Goal: Task Accomplishment & Management: Manage account settings

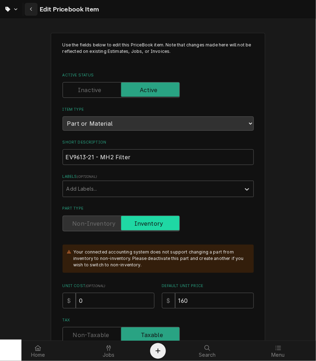
click at [29, 9] on div "Navigate back" at bounding box center [31, 9] width 7 height 7
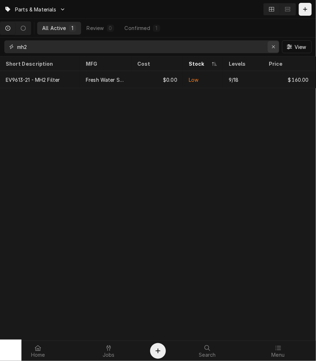
click at [272, 48] on icon "Erase input" at bounding box center [273, 46] width 3 height 3
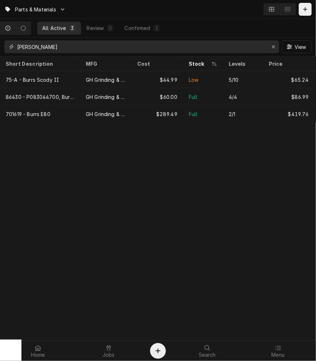
click at [26, 48] on input "gh burrs" at bounding box center [141, 46] width 248 height 13
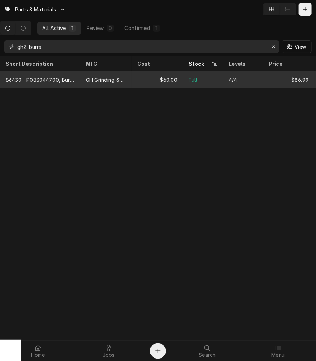
type input "gh2 burrs"
click at [42, 80] on div "86430 - P083044700, Burrs GH2" at bounding box center [40, 80] width 69 height 8
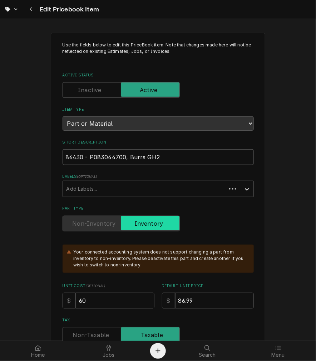
type textarea "x"
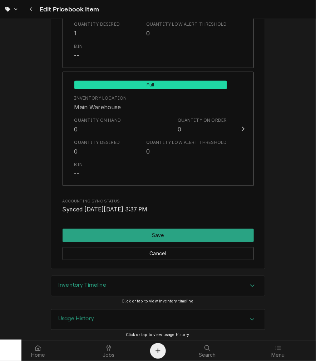
scroll to position [866, 0]
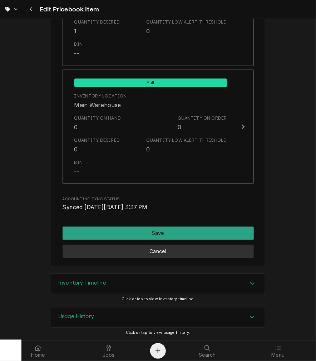
click at [170, 251] on button "Cancel" at bounding box center [158, 251] width 191 height 13
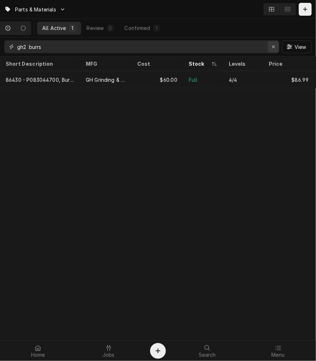
click at [274, 51] on button "Erase input" at bounding box center [273, 46] width 11 height 11
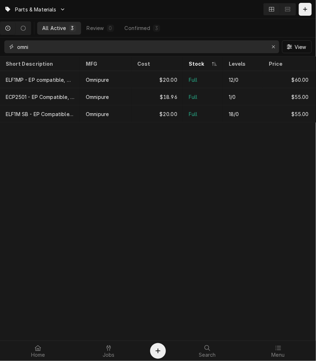
type input "omni"
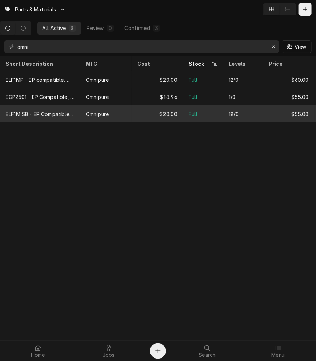
click at [235, 112] on div "18/0" at bounding box center [234, 114] width 10 height 8
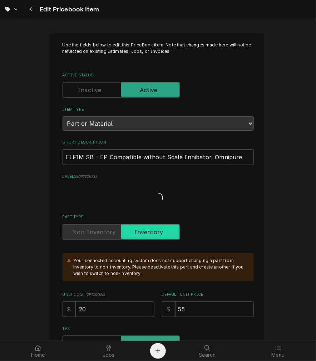
type textarea "x"
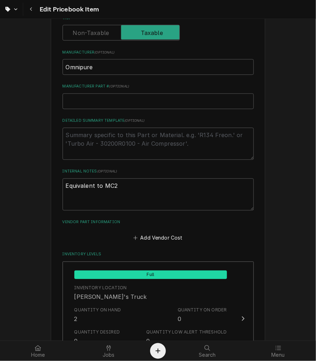
scroll to position [307, 0]
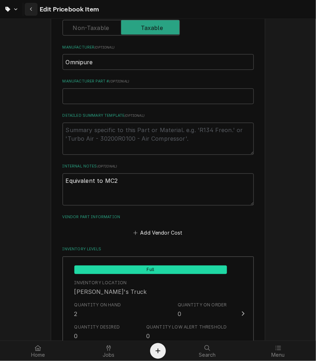
click at [33, 8] on div "Navigate back" at bounding box center [31, 9] width 7 height 7
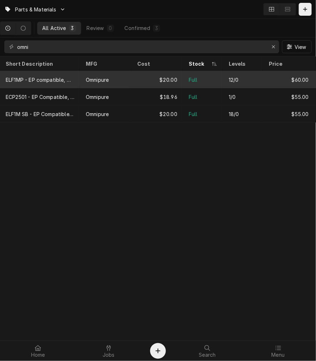
click at [143, 81] on div "$20.00" at bounding box center [156, 79] width 51 height 17
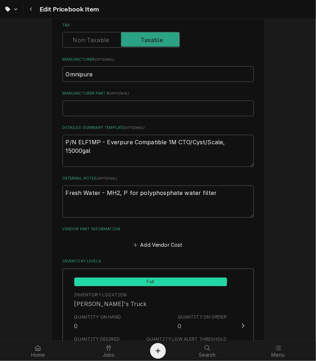
scroll to position [294, 0]
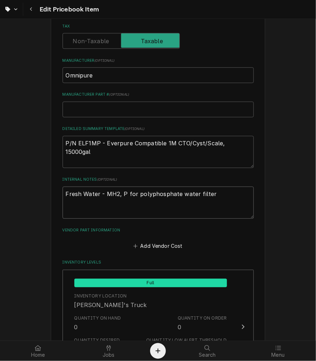
click at [220, 190] on textarea "Fresh Water - MH2, P for polyphosphate water filter" at bounding box center [158, 203] width 191 height 32
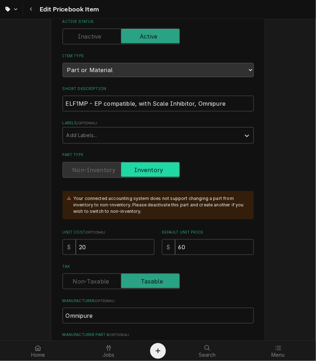
scroll to position [72, 0]
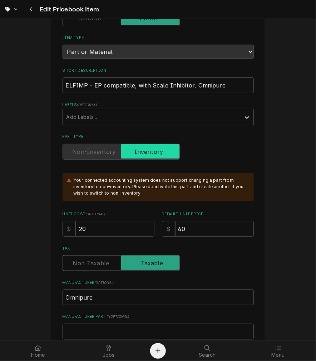
click at [47, 345] on div "Home" at bounding box center [37, 351] width 67 height 14
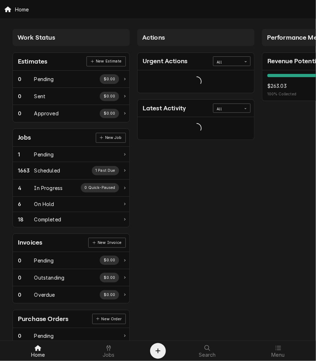
click at [101, 348] on div "Jobs" at bounding box center [108, 351] width 67 height 14
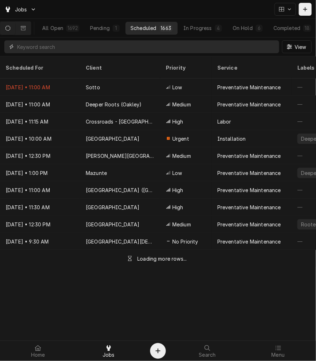
click at [58, 48] on input "Dynamic Content Wrapper" at bounding box center [146, 46] width 258 height 13
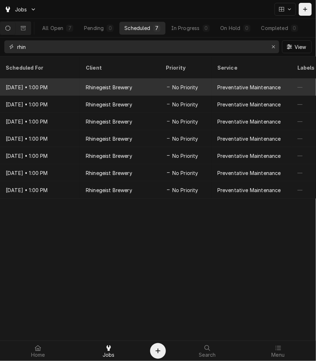
type input "rhin"
click at [66, 79] on div "Oct 1 • 1:00 PM" at bounding box center [40, 87] width 80 height 17
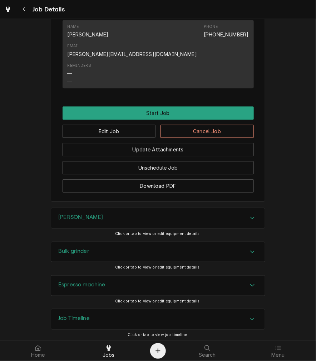
scroll to position [456, 0]
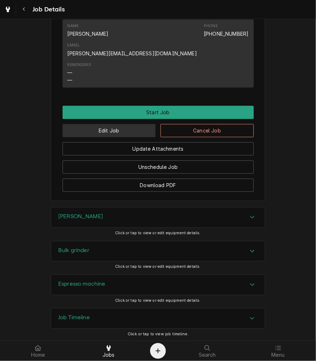
click at [121, 124] on button "Edit Job" at bounding box center [109, 130] width 93 height 13
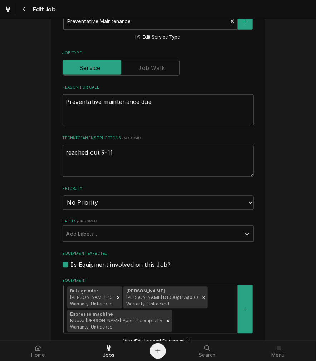
scroll to position [217, 0]
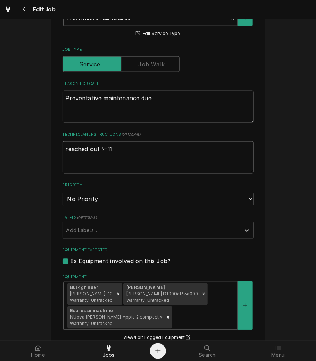
click at [149, 153] on textarea "reached out 9-11" at bounding box center [158, 157] width 191 height 32
type textarea "x"
type textarea "reached out 9-1"
type textarea "x"
type textarea "reached out 9-16"
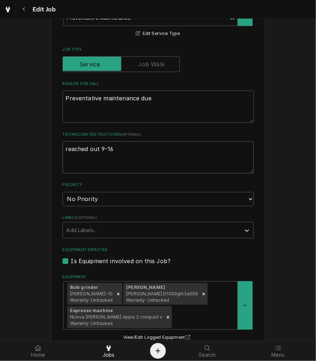
type textarea "x"
type textarea "reached out 9-16"
type textarea "x"
type textarea "reached out 9-16 -"
type textarea "x"
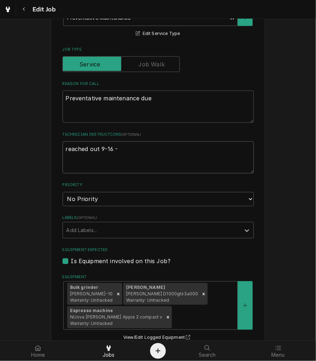
type textarea "reached out 9-16 -"
type textarea "x"
type textarea "reached out 9-16 - q"
type textarea "x"
type textarea "reached out 9-16 - qu"
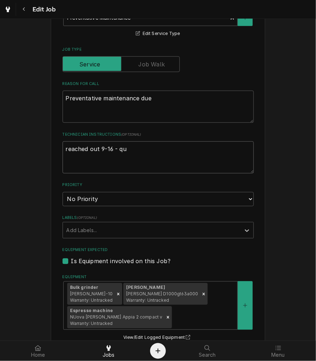
type textarea "x"
type textarea "reached out 9-16 - quo"
type textarea "x"
type textarea "reached out 9-16 - quot"
type textarea "x"
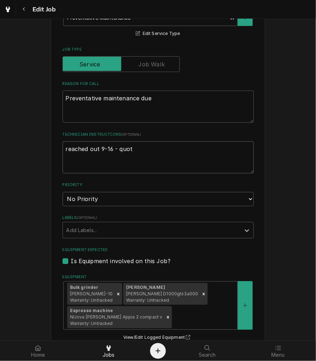
type textarea "reached out 9-16 - quote"
type textarea "x"
type textarea "reached out 9-16 - quotes"
type textarea "x"
type textarea "reached out 9-16 - quote"
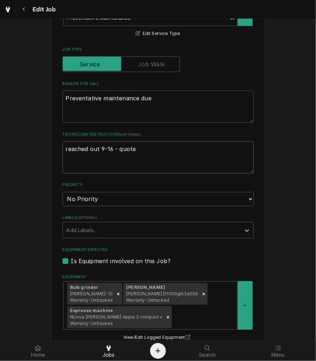
type textarea "x"
type textarea "reached out 9-16 - quoted"
type textarea "x"
type textarea "reached out 9-16 - quoted"
type textarea "x"
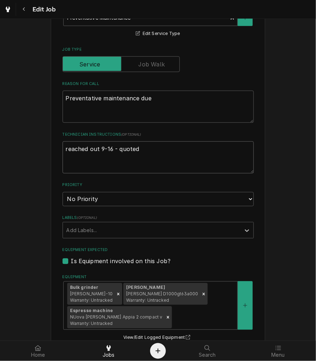
type textarea "reached out 9-16 - quoted $"
type textarea "x"
type textarea "reached out 9-16 - quoted $6"
type textarea "x"
type textarea "reached out 9-16 - quoted $65"
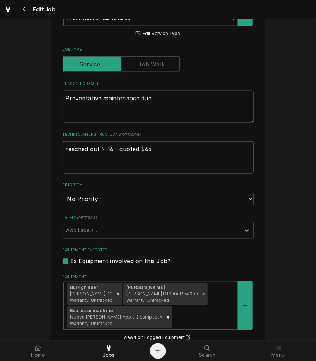
type textarea "x"
type textarea "reached out 9-16 - quoted $650"
type textarea "x"
type textarea "reached out 9-16 - quoted $650,"
type textarea "x"
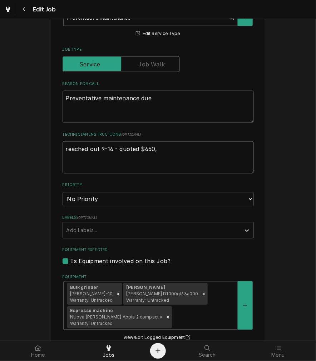
type textarea "reached out 9-16 - quoted $650,"
type textarea "x"
type textarea "reached out 9-16 - quoted $650, e"
type textarea "x"
type textarea "reached out 9-16 - quoted $650, el"
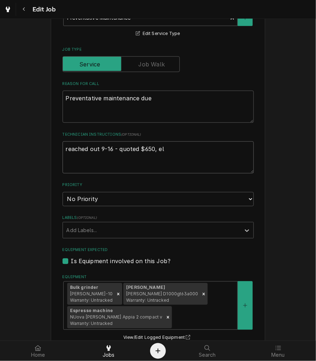
type textarea "x"
type textarea "reached out 9-16 - quoted $650, elp"
type textarea "x"
type textarea "reached out 9-16 - quoted $650, el"
type textarea "x"
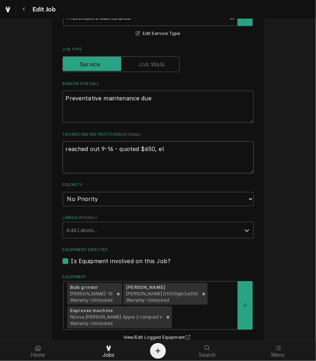
type textarea "reached out 9-16 - quoted $650, e"
type textarea "x"
type textarea "reached out 9-16 - quoted $650,"
type textarea "x"
type textarea "reached out 9-16 - quoted $650, u"
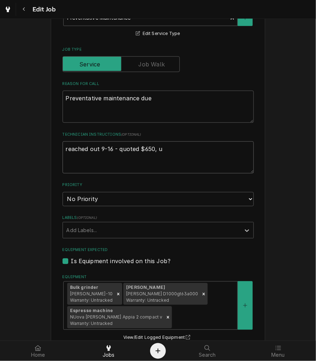
type textarea "x"
type textarea "reached out 9-16 - quoted $650, us"
type textarea "x"
type textarea "reached out 9-16 - quoted $650, use"
type textarea "x"
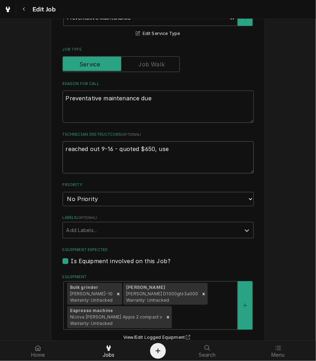
type textarea "reached out 9-16 - quoted $650, use"
type textarea "x"
type textarea "reached out 9-16 - quoted $650, use o"
type textarea "x"
type textarea "reached out 9-16 - quoted $650, use om"
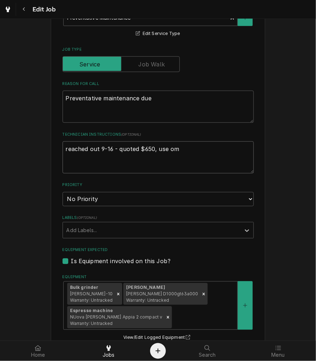
type textarea "x"
type textarea "reached out 9-16 - quoted $650, use omi"
type textarea "x"
type textarea "reached out 9-16 - quoted $650, use om"
type textarea "x"
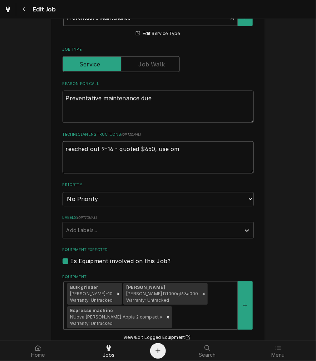
type textarea "reached out 9-16 - quoted $650, use omn"
type textarea "x"
type textarea "reached out 9-16 - quoted $650, use omni"
type textarea "x"
type textarea "reached out 9-16 - quoted $650, use omnip"
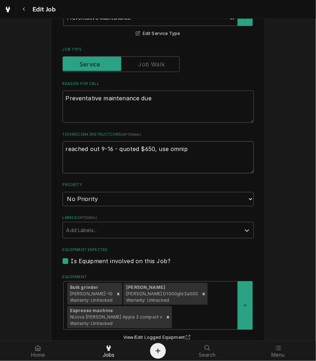
type textarea "x"
type textarea "reached out 9-16 - quoted $650, use omnipu"
type textarea "x"
type textarea "reached out 9-16 - quoted $650, use omnipur"
type textarea "x"
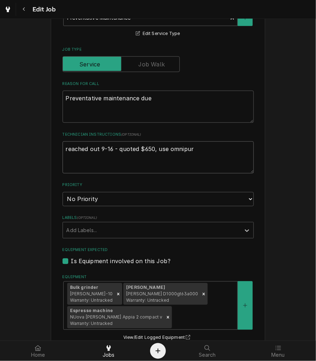
type textarea "reached out 9-16 - quoted $650, use omnipure"
type textarea "x"
type textarea "reached out 9-16 - quoted $650, use omnipure"
type textarea "x"
type textarea "reached out 9-16 - quoted $650, use omnipure i"
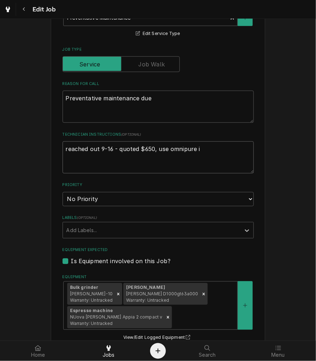
type textarea "x"
type textarea "reached out 9-16 - quoted $650, use omnipure in"
type textarea "x"
type textarea "reached out 9-16 - quoted $650, use omnipure ins"
type textarea "x"
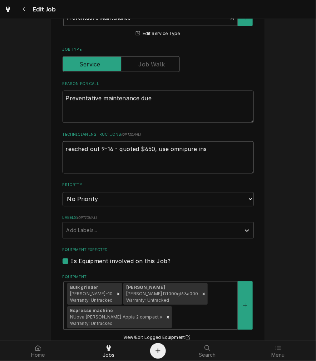
type textarea "reached out 9-16 - quoted $650, use omnipure inst"
type textarea "x"
type textarea "reached out 9-16 - quoted $650, use omnipure inste"
type textarea "x"
type textarea "reached out 9-16 - quoted $650, use omnipure instea"
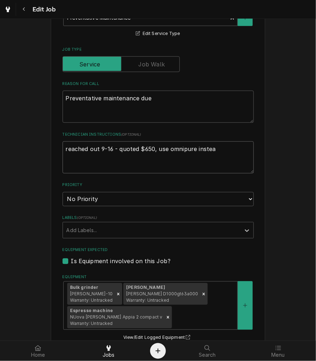
type textarea "x"
type textarea "reached out 9-16 - quoted $650, use omnipure instead"
type textarea "x"
type textarea "reached out 9-16 - quoted $650, use omnipure instead"
type textarea "x"
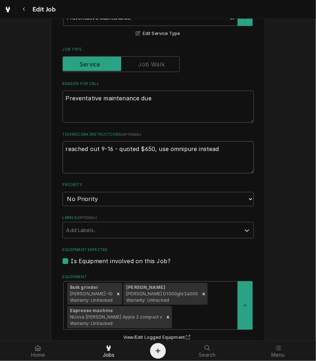
type textarea "reached out 9-16 - quoted $650, use omnipure instead o"
type textarea "x"
type textarea "reached out 9-16 - quoted $650, use omnipure instead of"
type textarea "x"
type textarea "reached out 9-16 - quoted $650, use omnipure instead of"
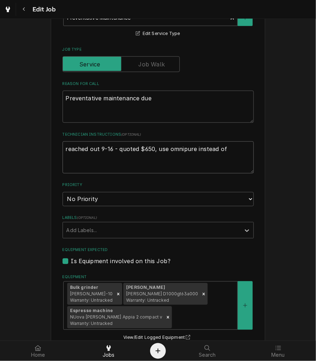
type textarea "x"
type textarea "reached out 9-16 - quoted $650, use omnipure instead of"
type textarea "x"
type textarea "reached out 9-16 - quoted $650, use omnipure instead of M"
type textarea "x"
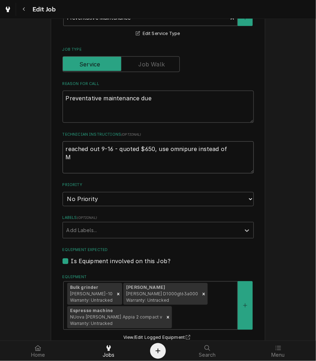
type textarea "reached out 9-16 - quoted $650, use omnipure instead of"
type textarea "x"
type textarea "reached out 9-16 - quoted $650, use omnipure instead of"
type textarea "x"
type textarea "reached out 9-16 - quoted $650, use omnipure instead of M"
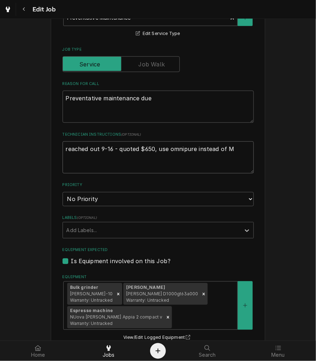
type textarea "x"
type textarea "reached out 9-16 - quoted $650, use omnipure instead of MH"
type textarea "x"
type textarea "reached out 9-16 - quoted $650, use omnipure instead of MH2"
type textarea "x"
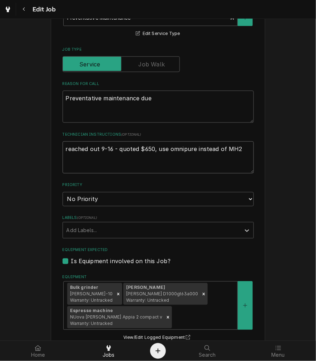
type textarea "reached out 9-16 - quoted $650, use omnipure instead of MH2"
type textarea "x"
type textarea "reached out 9-16 - quoted $650, use omnipure instead of MH2 &"
type textarea "x"
type textarea "reached out 9-16 - quoted $650, use omnipure instead of MH2 &"
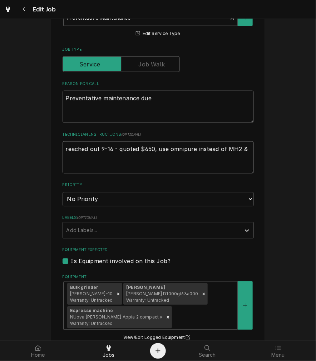
type textarea "x"
type textarea "reached out 9-16 - quoted $650, use omnipure instead of MH2 & 1"
type textarea "x"
type textarea "reached out 9-16 - quoted $650, use omnipure instead of MH2 & 1"
type textarea "x"
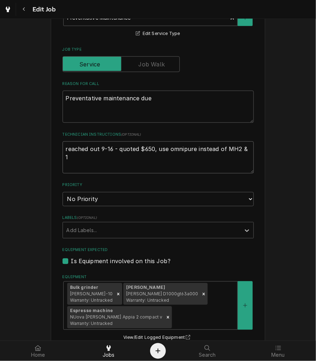
type textarea "reached out 9-16 - quoted $650, use omnipure instead of MH2 & 1 E"
type textarea "x"
type textarea "reached out 9-16 - quoted $650, use omnipure instead of MH2 & 1 ES"
type textarea "x"
type textarea "reached out 9-16 - quoted $650, use omnipure instead of MH2 & 1 ESO"
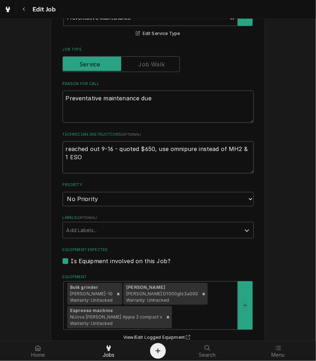
type textarea "x"
type textarea "reached out 9-16 - quoted $650, use omnipure instead of MH2 & 1 ESO7"
type textarea "x"
type textarea "reached out 9-16 - quoted $650, use omnipure instead of MH2 & 1 ESO7"
click at [171, 209] on fieldset "Job Details Date Received 2025-03-24 Service Type Preventative Maintenance Edit…" at bounding box center [158, 256] width 191 height 608
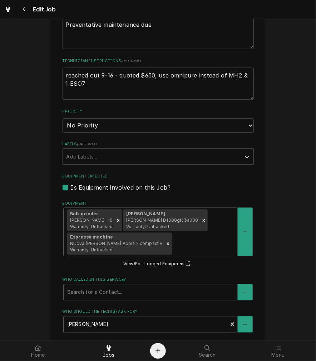
scroll to position [480, 0]
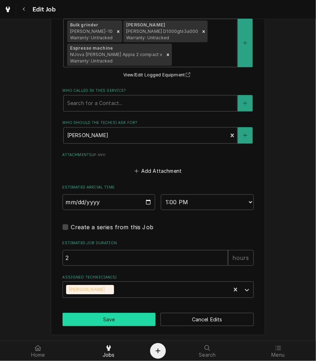
click at [123, 313] on button "Save" at bounding box center [109, 319] width 93 height 13
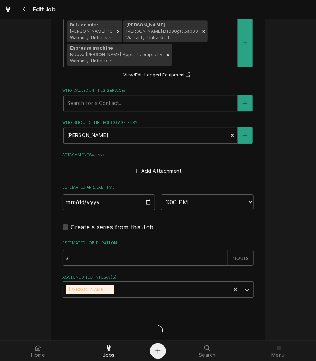
type textarea "x"
